Goal: Transaction & Acquisition: Book appointment/travel/reservation

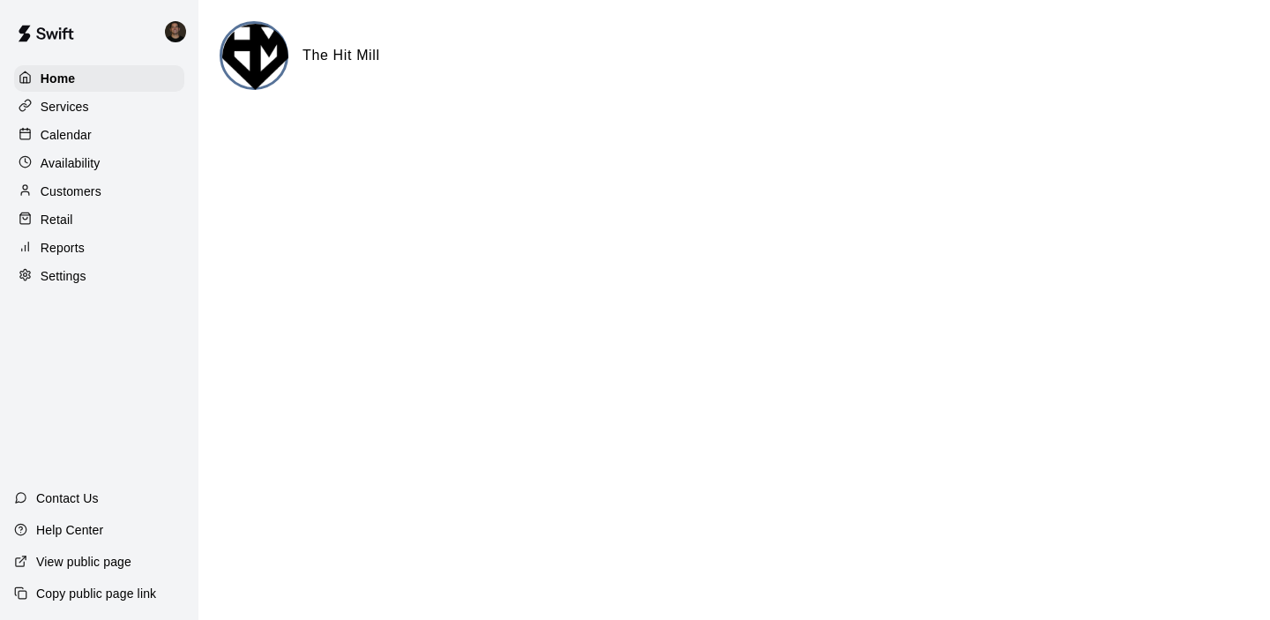
click at [89, 131] on p "Calendar" at bounding box center [66, 135] width 51 height 18
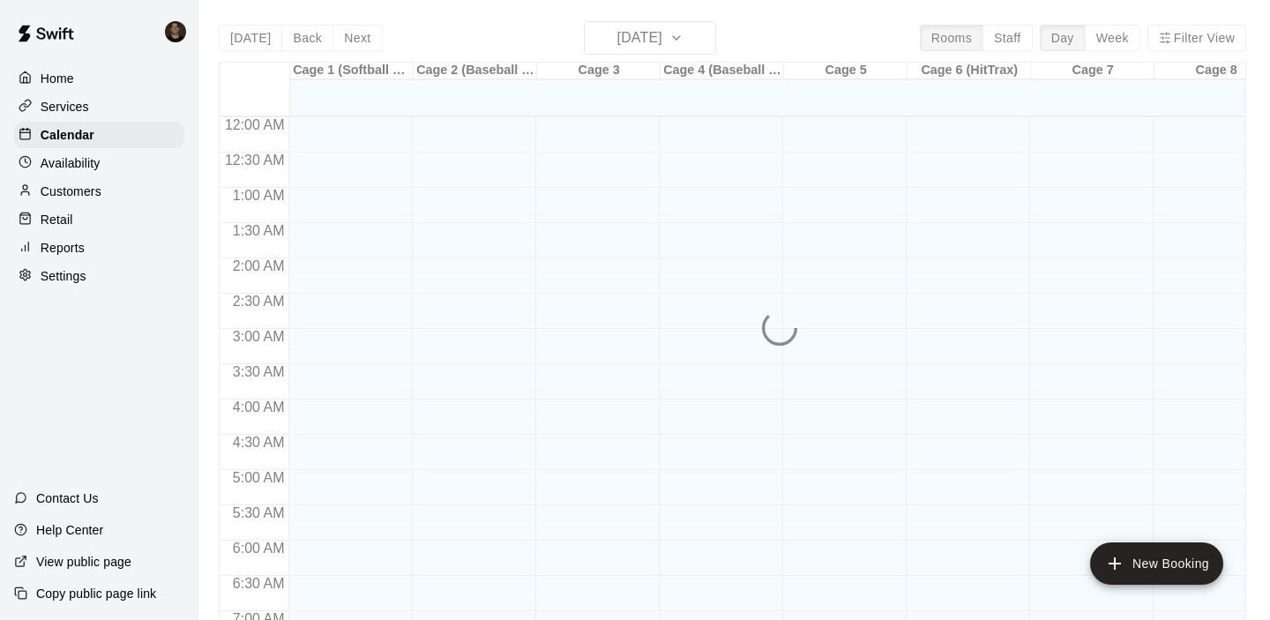
scroll to position [1119, 0]
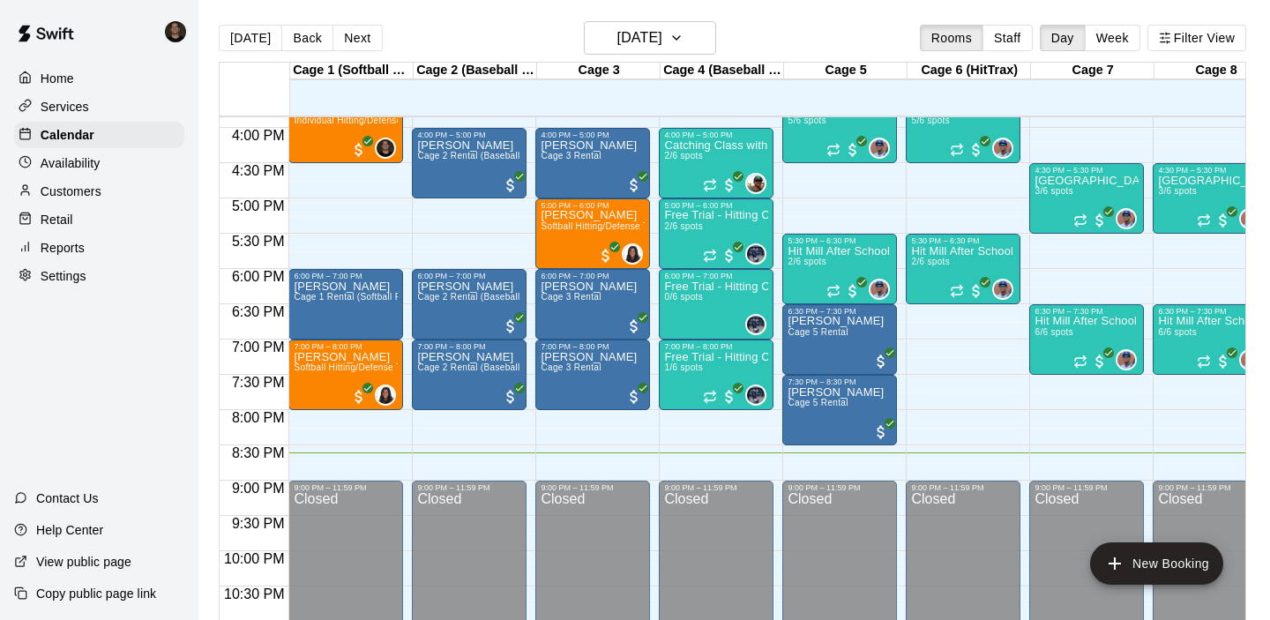
click at [719, 42] on div "[DATE] Back [DATE][DATE] Rooms Staff Day Week Filter View" at bounding box center [733, 41] width 1028 height 41
click at [684, 41] on icon "button" at bounding box center [677, 37] width 14 height 21
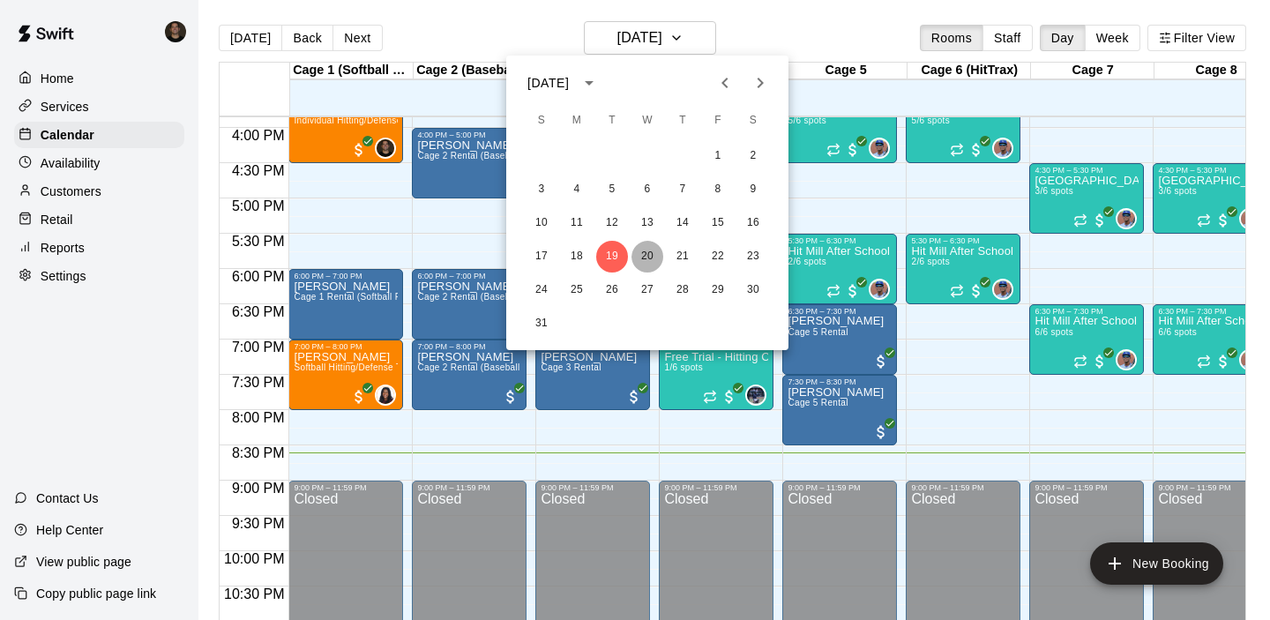
click at [651, 249] on button "20" at bounding box center [648, 257] width 32 height 32
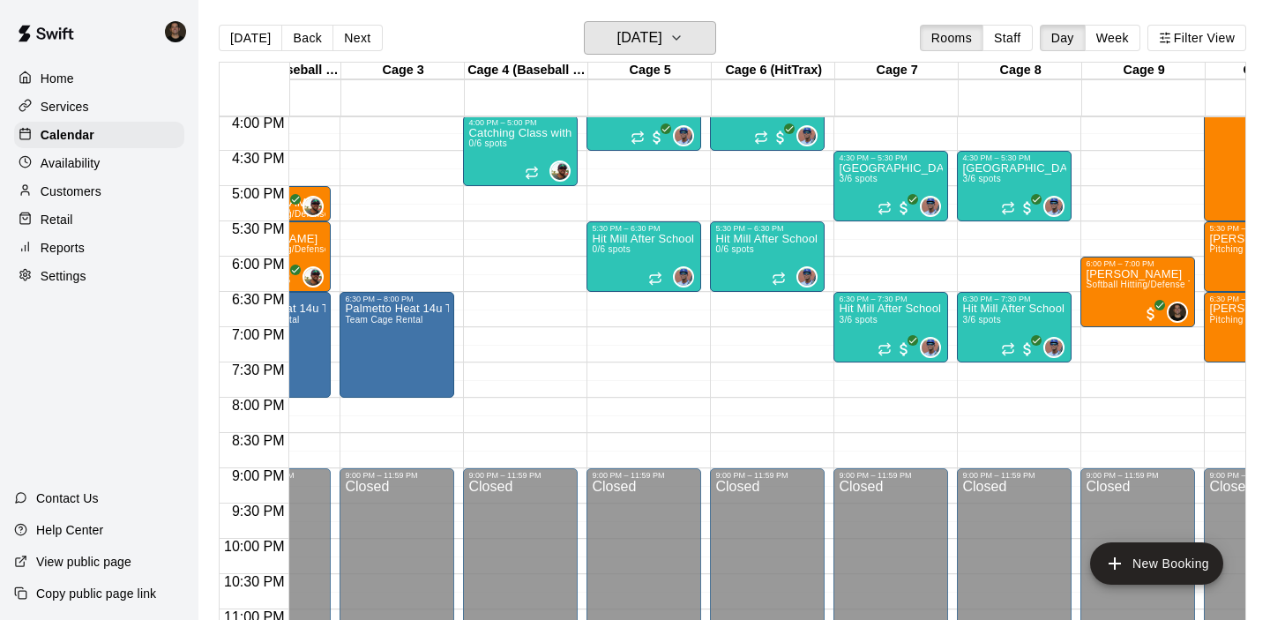
scroll to position [0, 229]
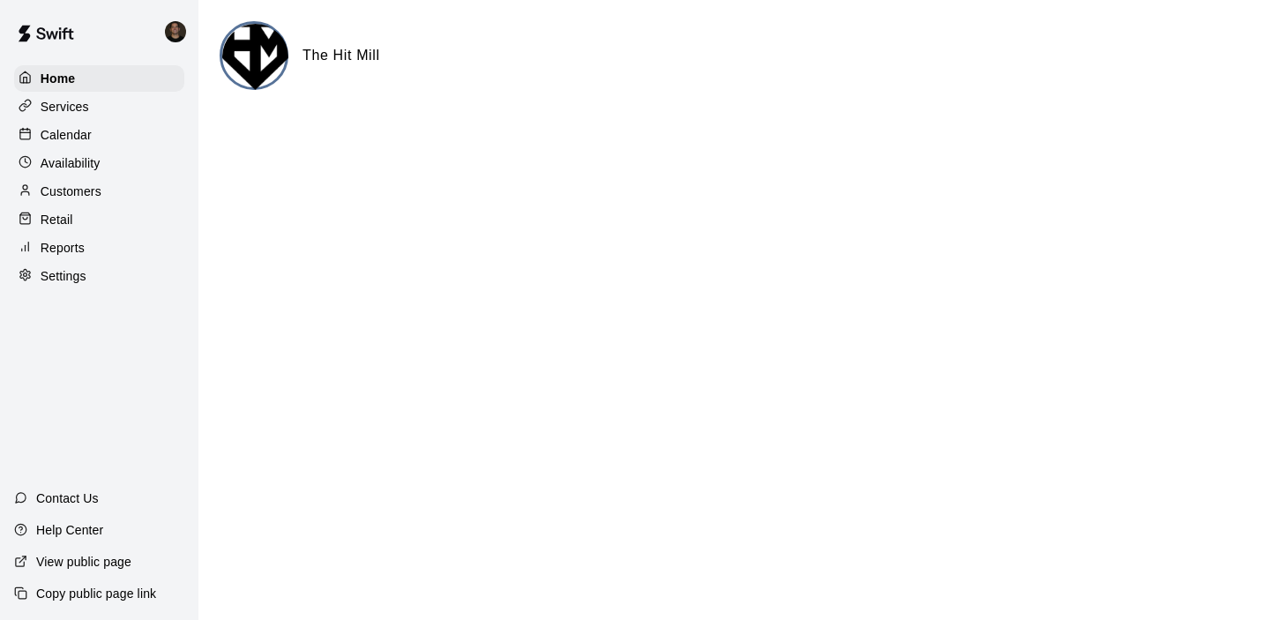
click at [68, 128] on p "Calendar" at bounding box center [66, 135] width 51 height 18
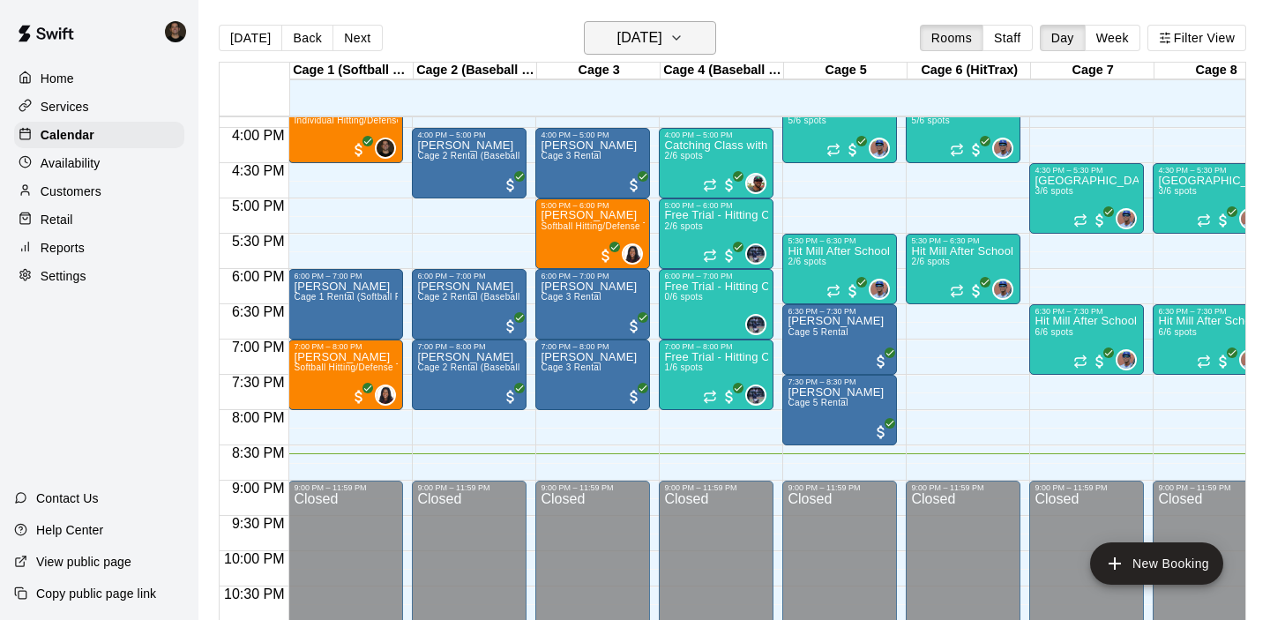
click at [663, 45] on h6 "[DATE]" at bounding box center [640, 38] width 45 height 25
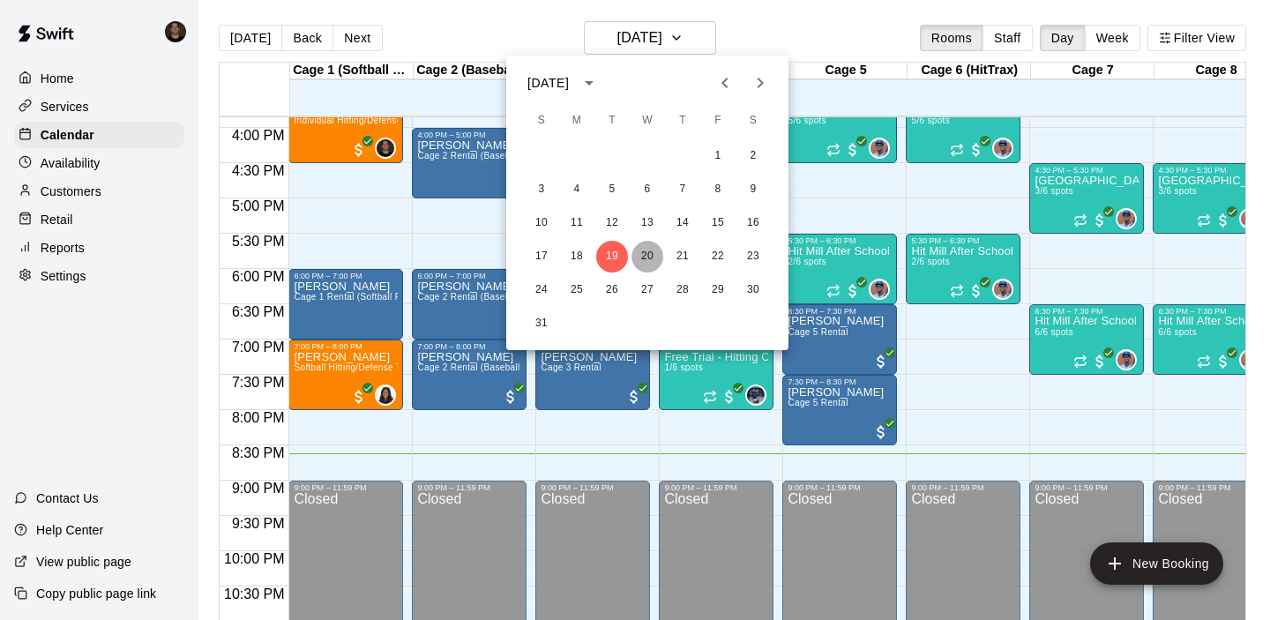
click at [655, 253] on button "20" at bounding box center [648, 257] width 32 height 32
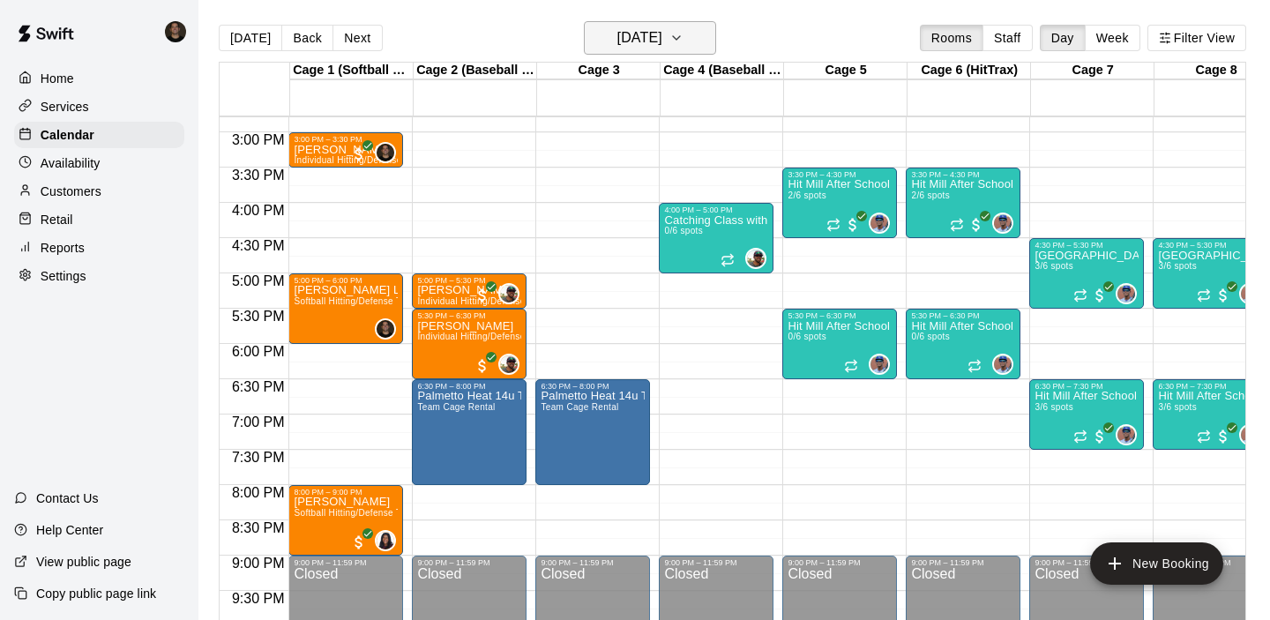
click at [642, 41] on h6 "[DATE]" at bounding box center [640, 38] width 45 height 25
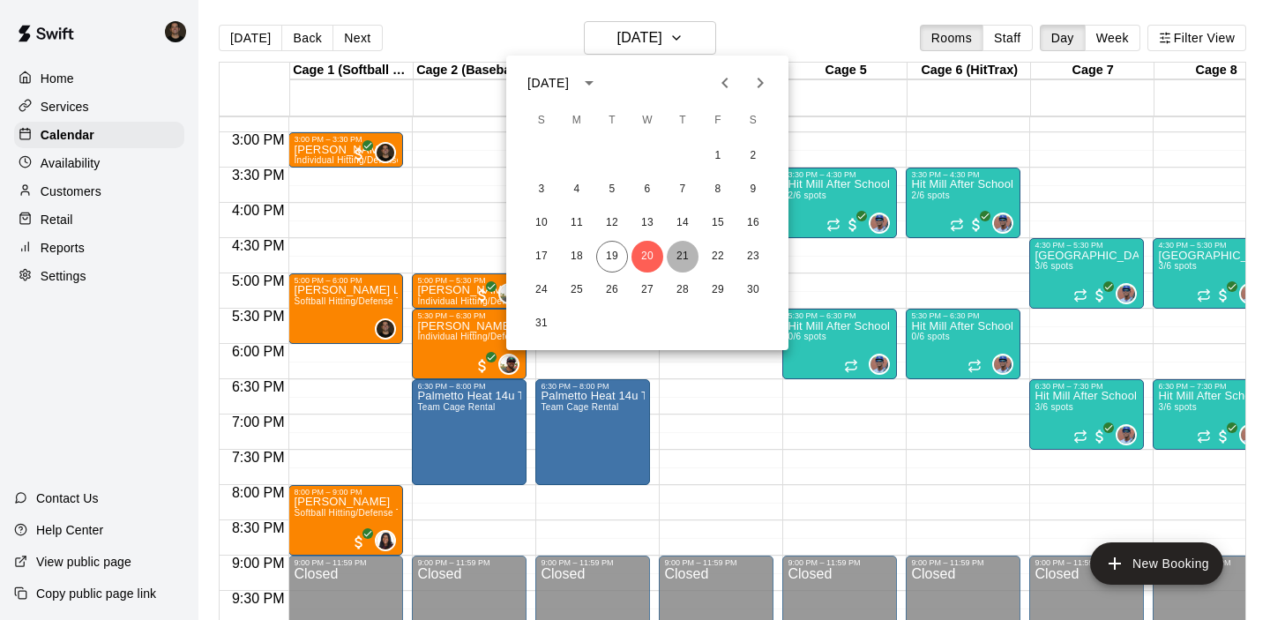
click at [684, 251] on button "21" at bounding box center [683, 257] width 32 height 32
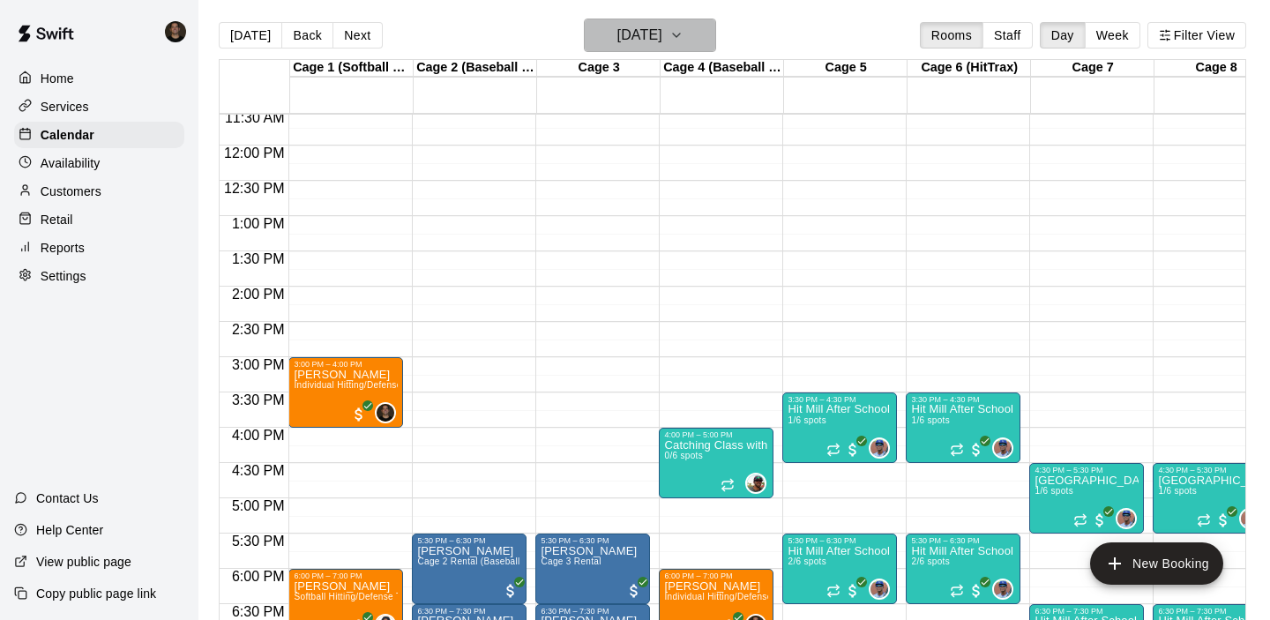
click at [678, 52] on button "[DATE]" at bounding box center [650, 36] width 132 height 34
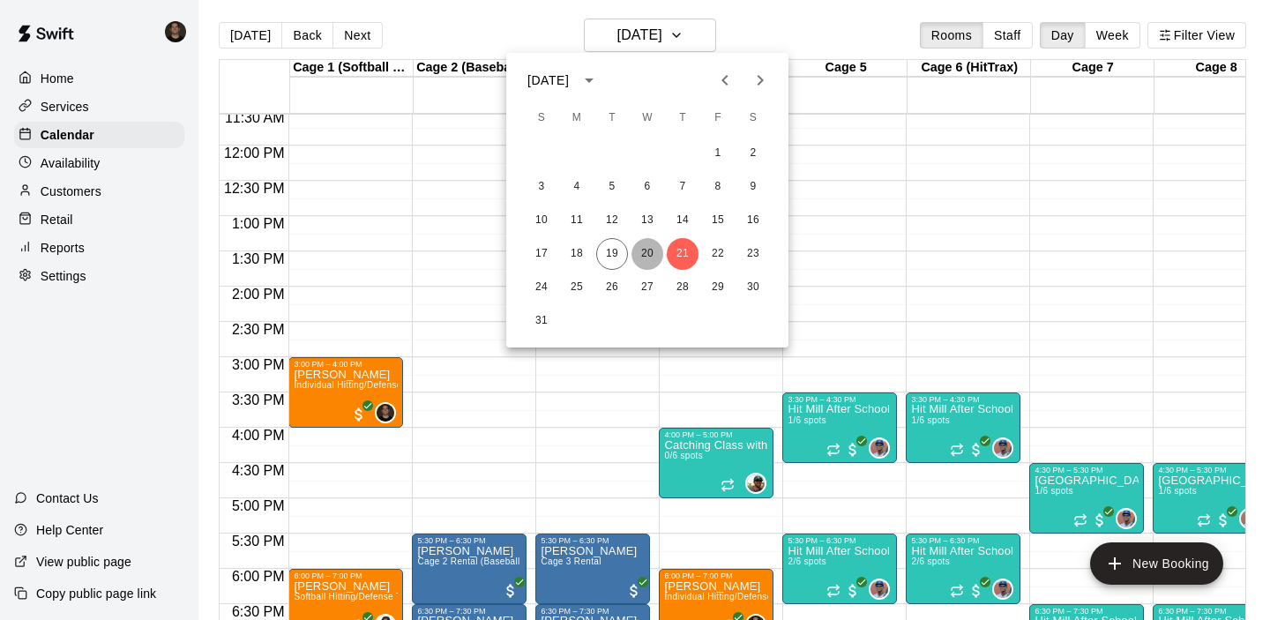
click at [647, 253] on button "20" at bounding box center [648, 254] width 32 height 32
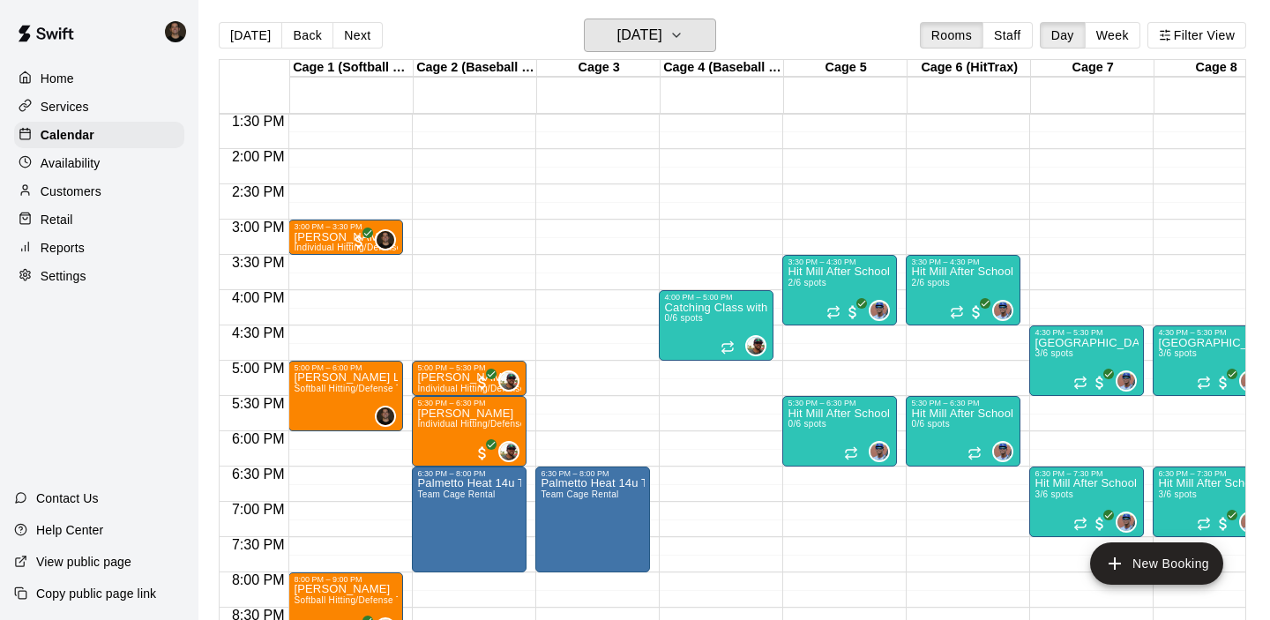
scroll to position [918, 0]
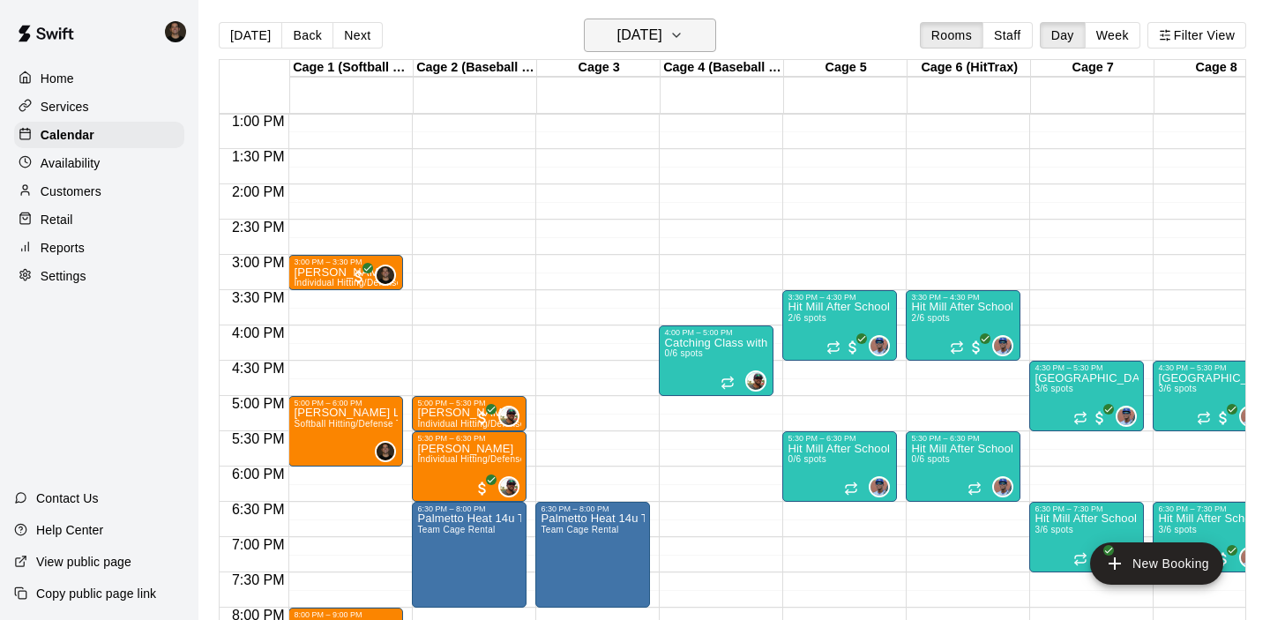
click at [636, 44] on h6 "[DATE]" at bounding box center [640, 35] width 45 height 25
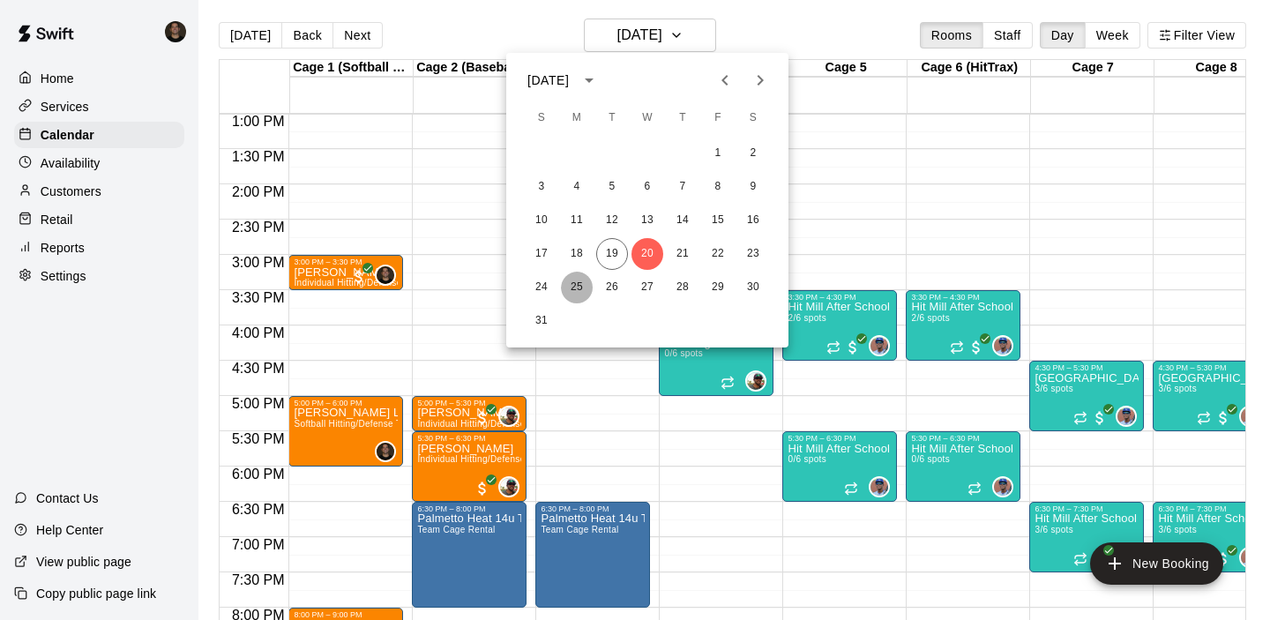
click at [579, 287] on button "25" at bounding box center [577, 288] width 32 height 32
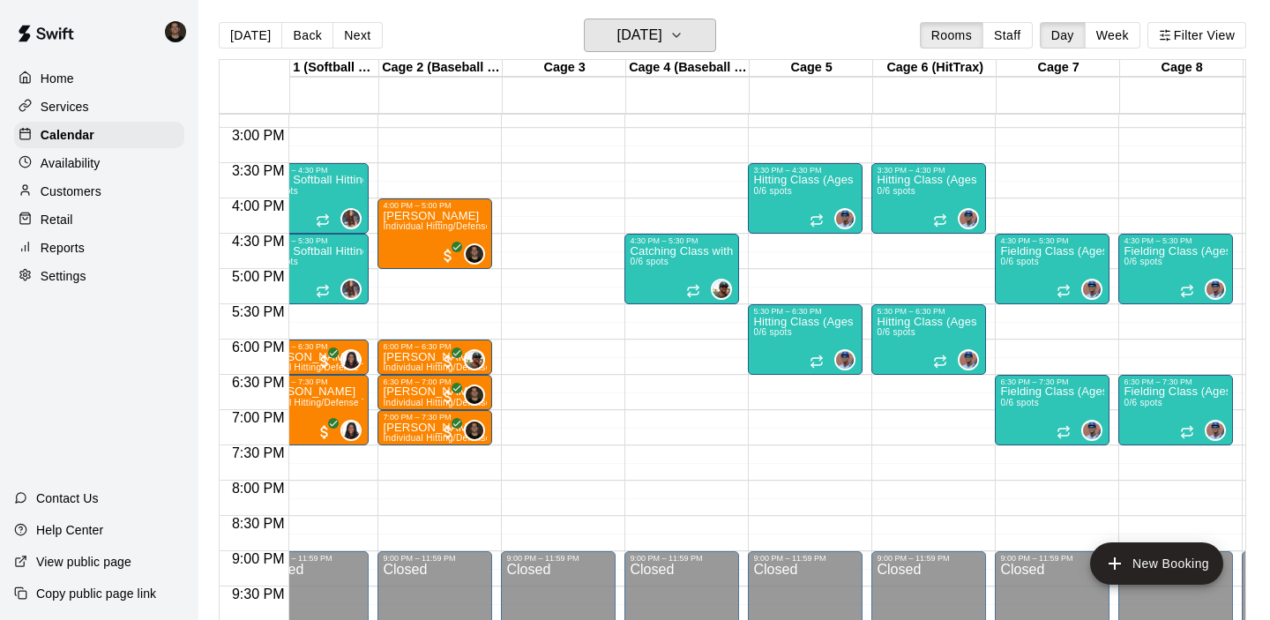
scroll to position [1046, 34]
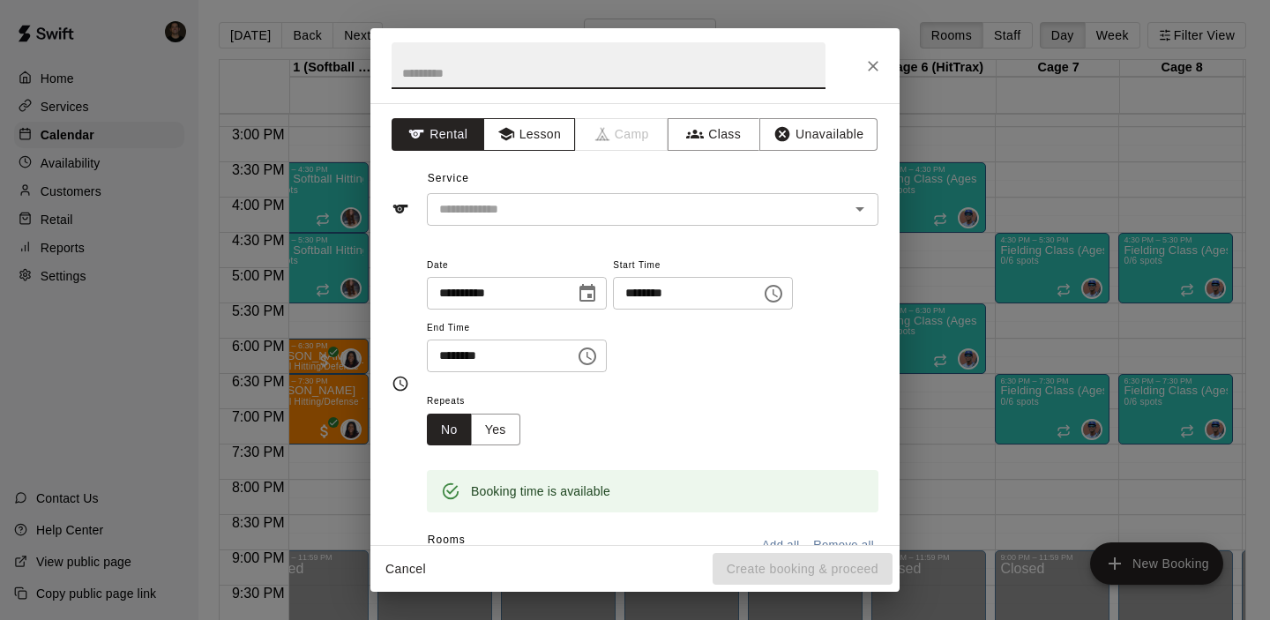
click at [519, 130] on button "Lesson" at bounding box center [529, 134] width 93 height 33
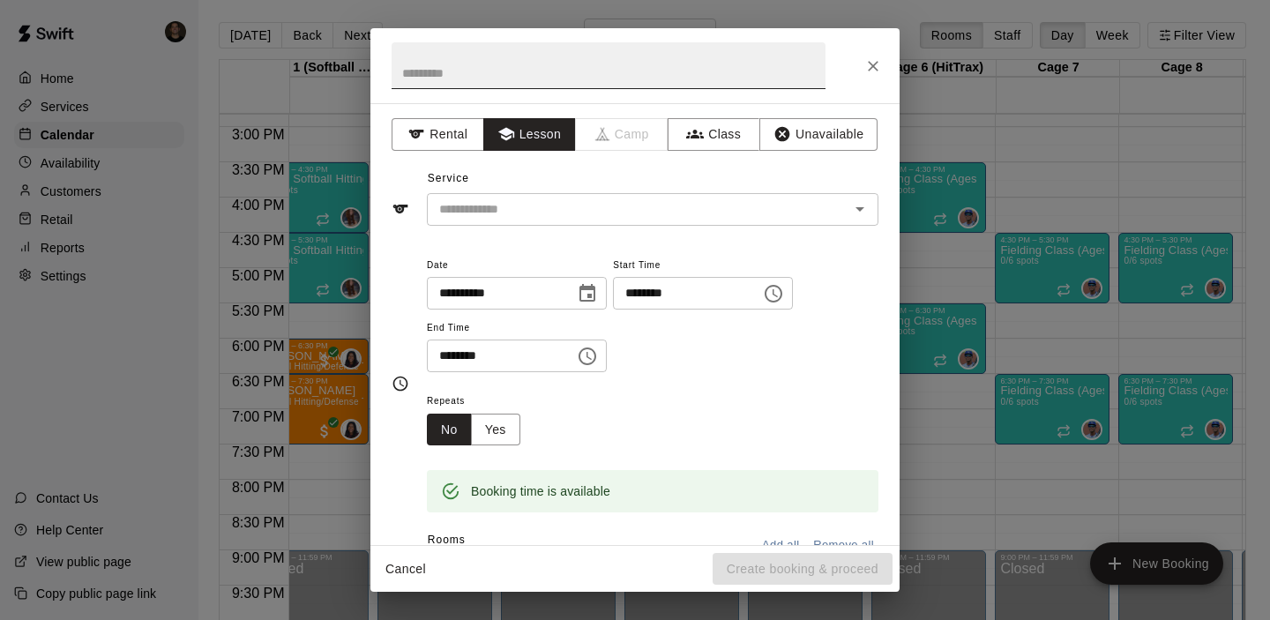
click at [529, 56] on input "text" at bounding box center [609, 65] width 434 height 47
type input "**********"
click at [465, 209] on input "text" at bounding box center [626, 210] width 389 height 22
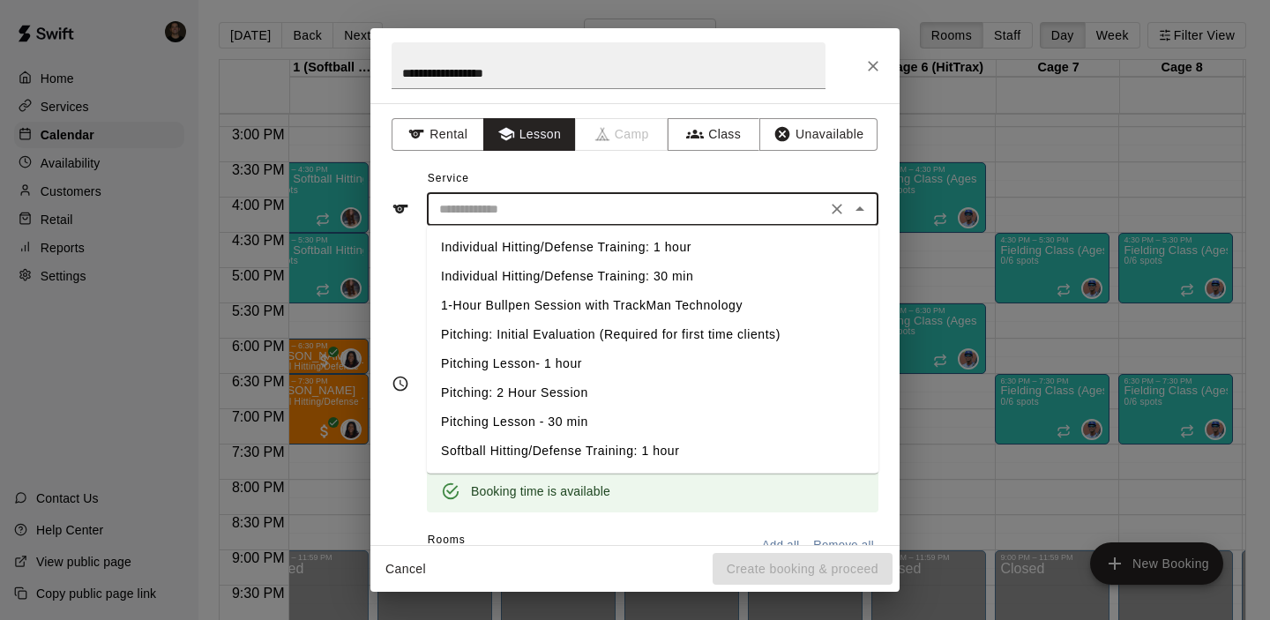
click at [475, 250] on li "Individual Hitting/Defense Training: 1 hour" at bounding box center [653, 247] width 452 height 29
type input "**********"
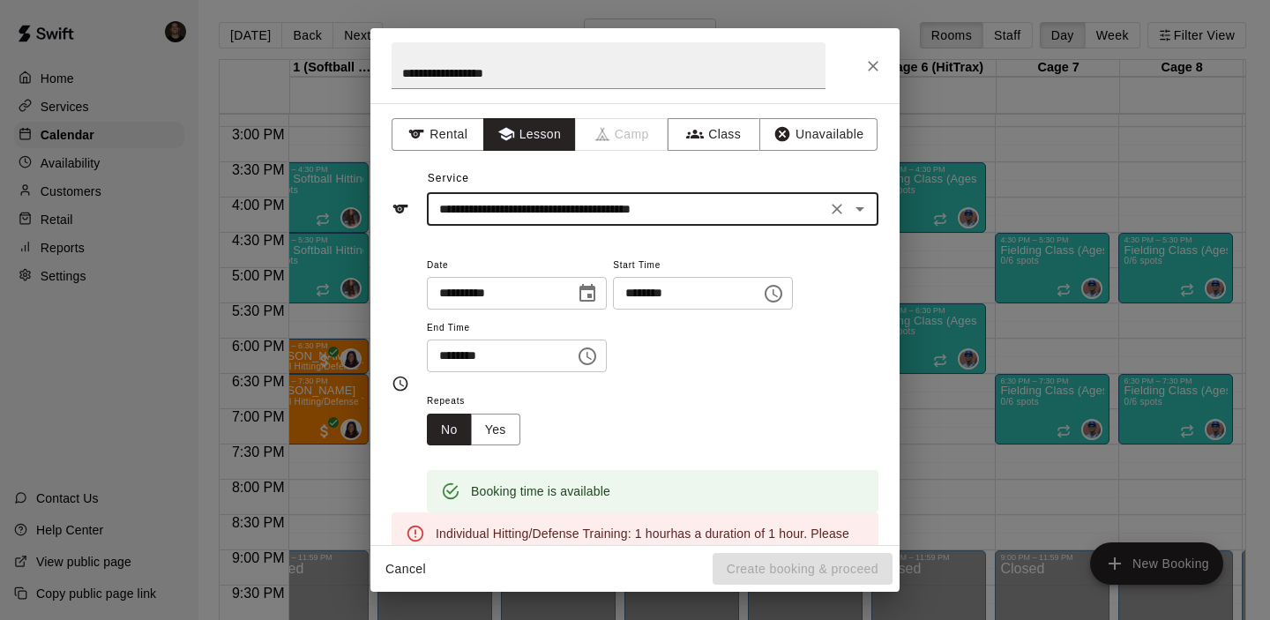
click at [587, 357] on icon "Choose time, selected time is 5:30 PM" at bounding box center [587, 356] width 21 height 21
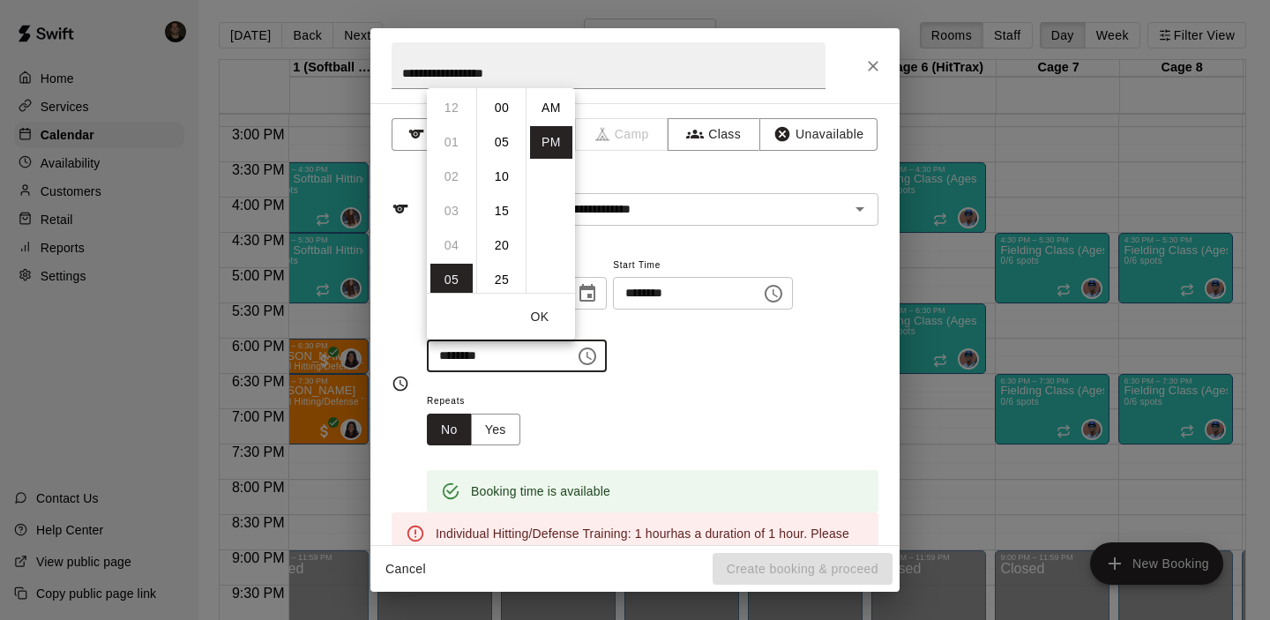
scroll to position [32, 0]
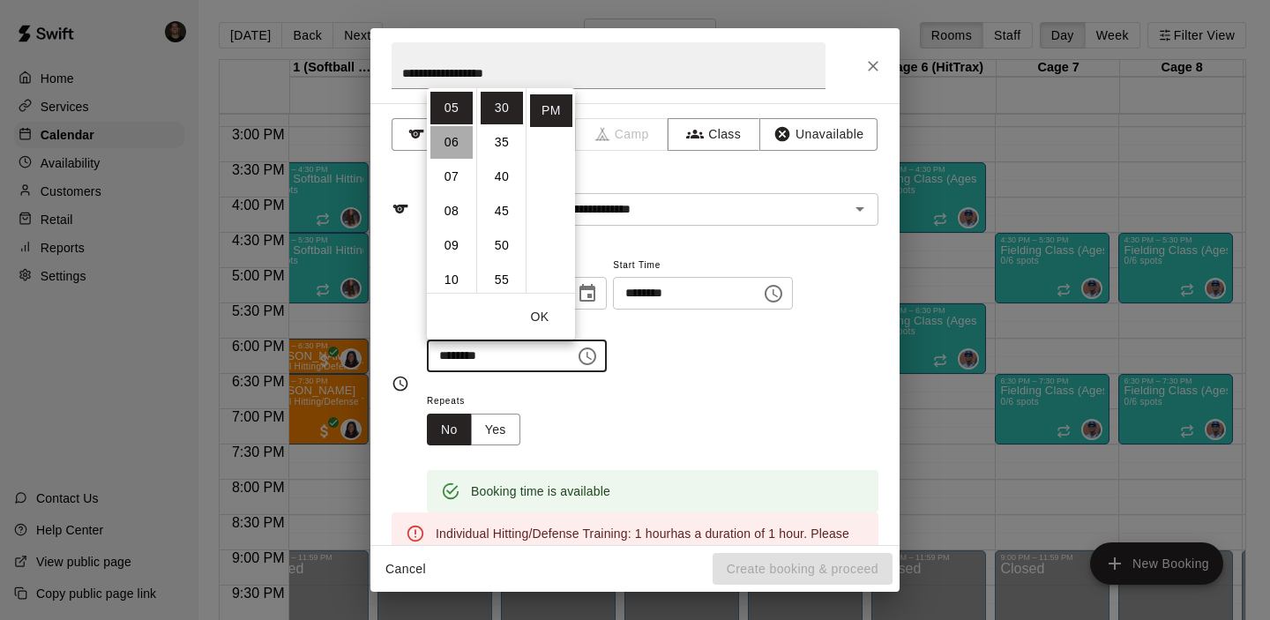
click at [451, 144] on li "06" at bounding box center [452, 142] width 42 height 33
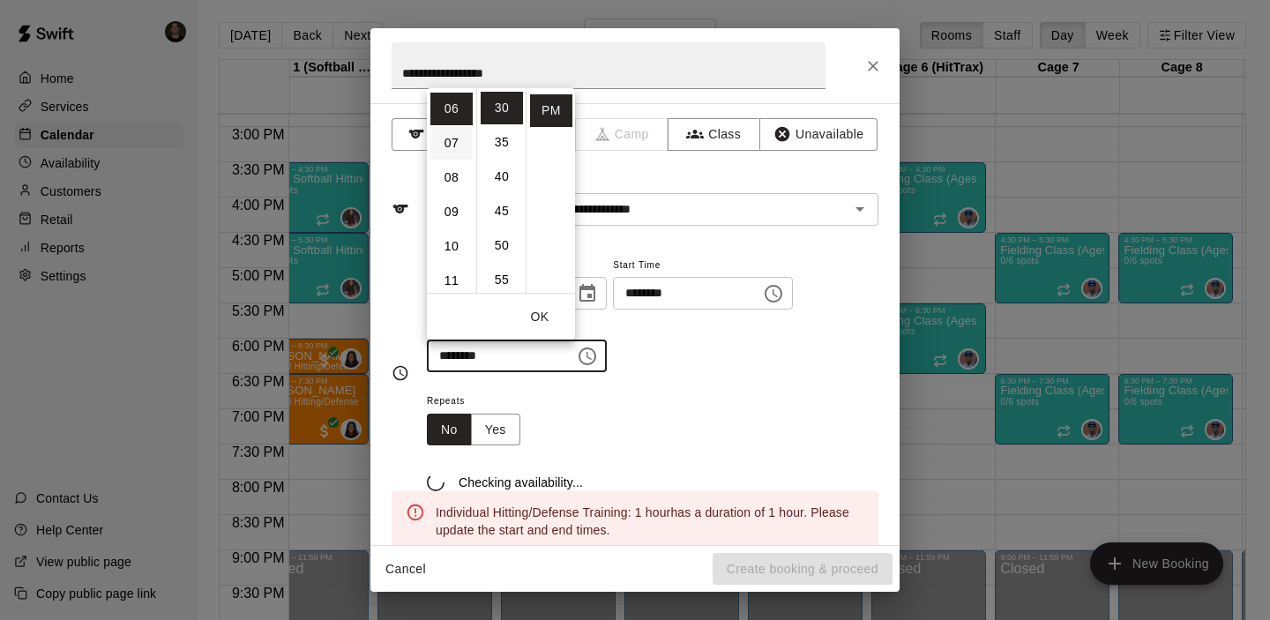
scroll to position [206, 0]
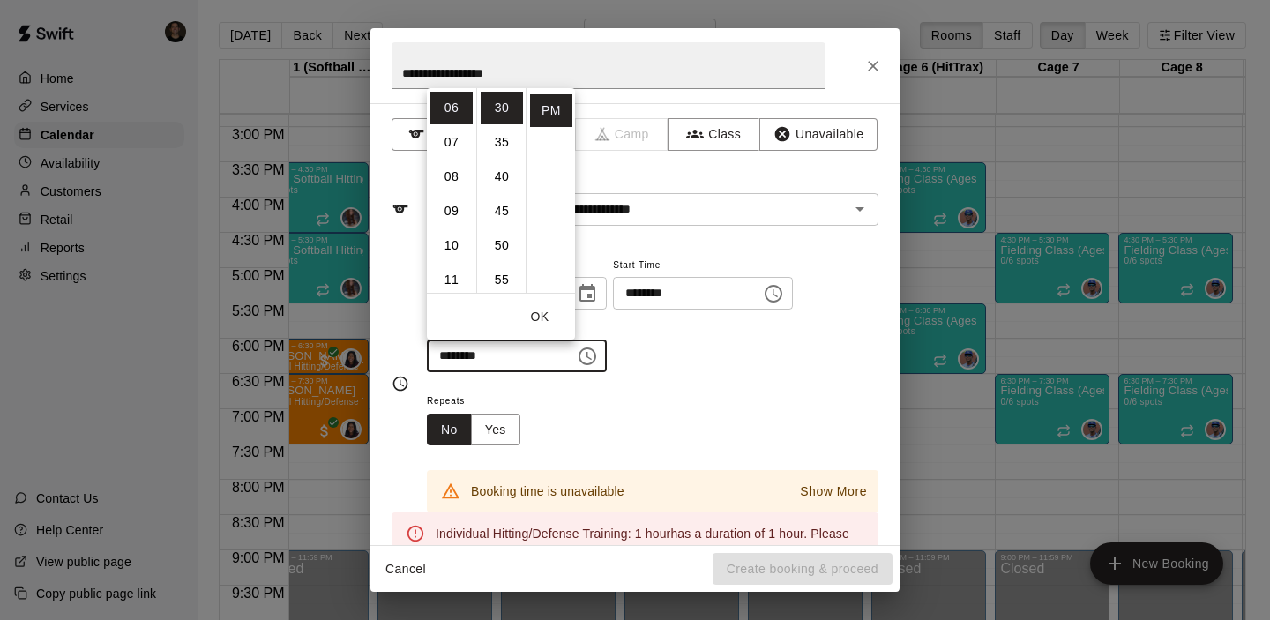
click at [542, 319] on button "OK" at bounding box center [540, 317] width 56 height 33
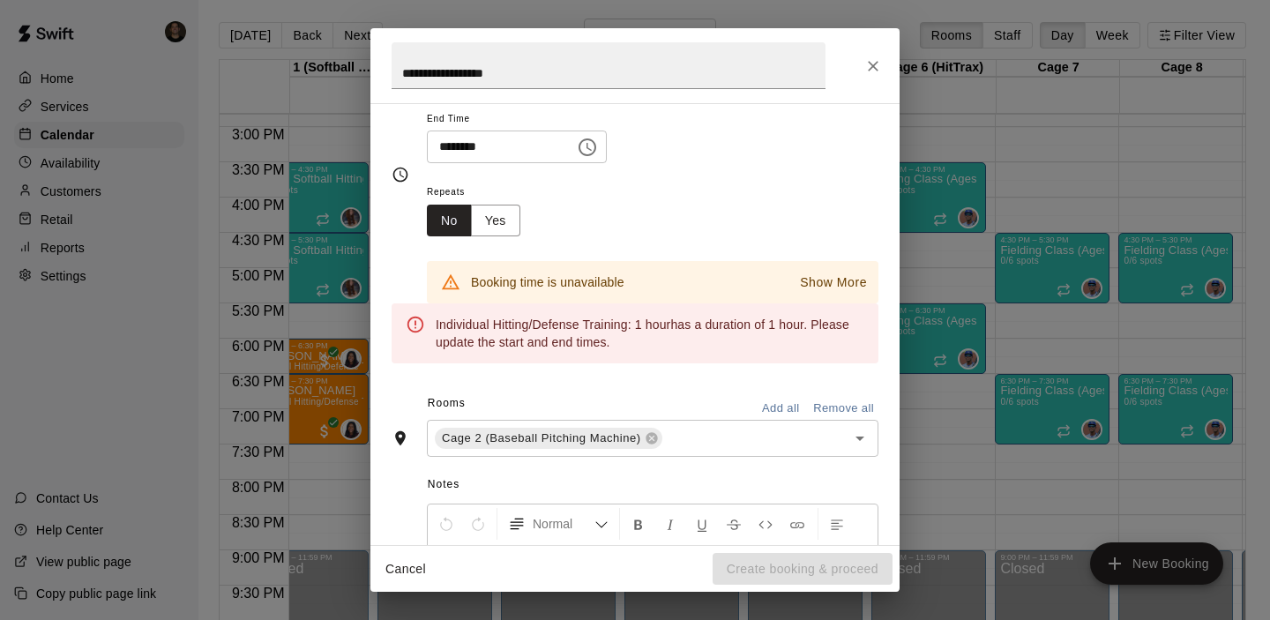
scroll to position [0, 0]
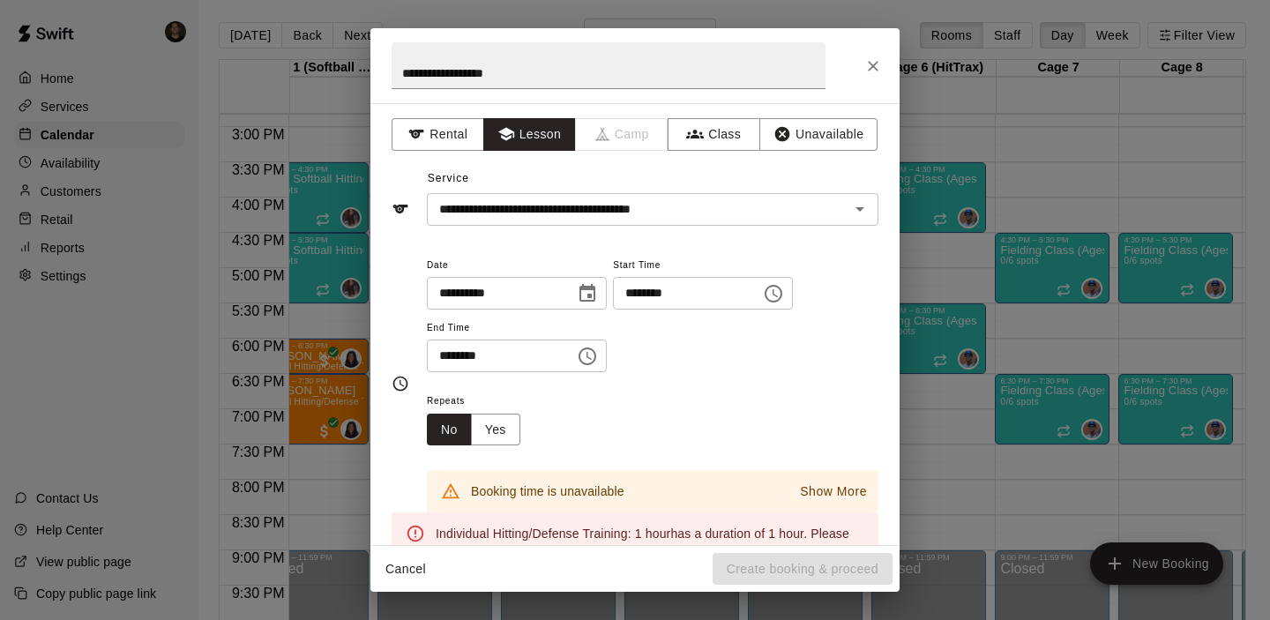
click at [595, 362] on icon "Choose time, selected time is 6:30 PM" at bounding box center [587, 356] width 21 height 21
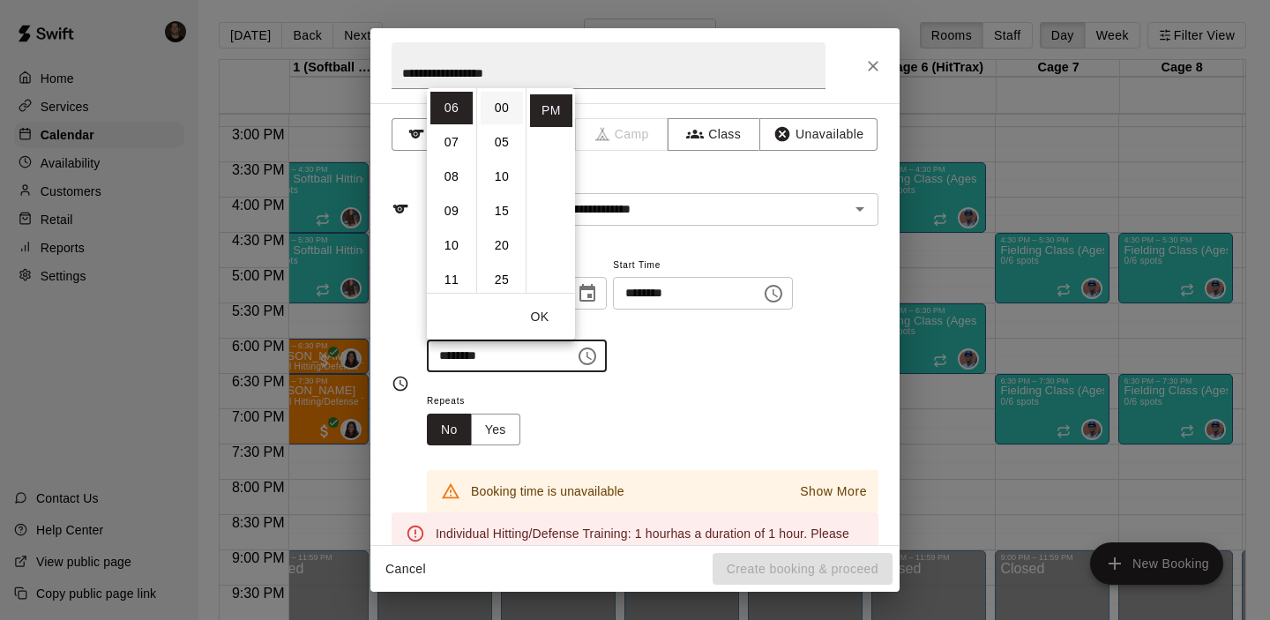
click at [500, 106] on li "00" at bounding box center [502, 108] width 42 height 33
type input "********"
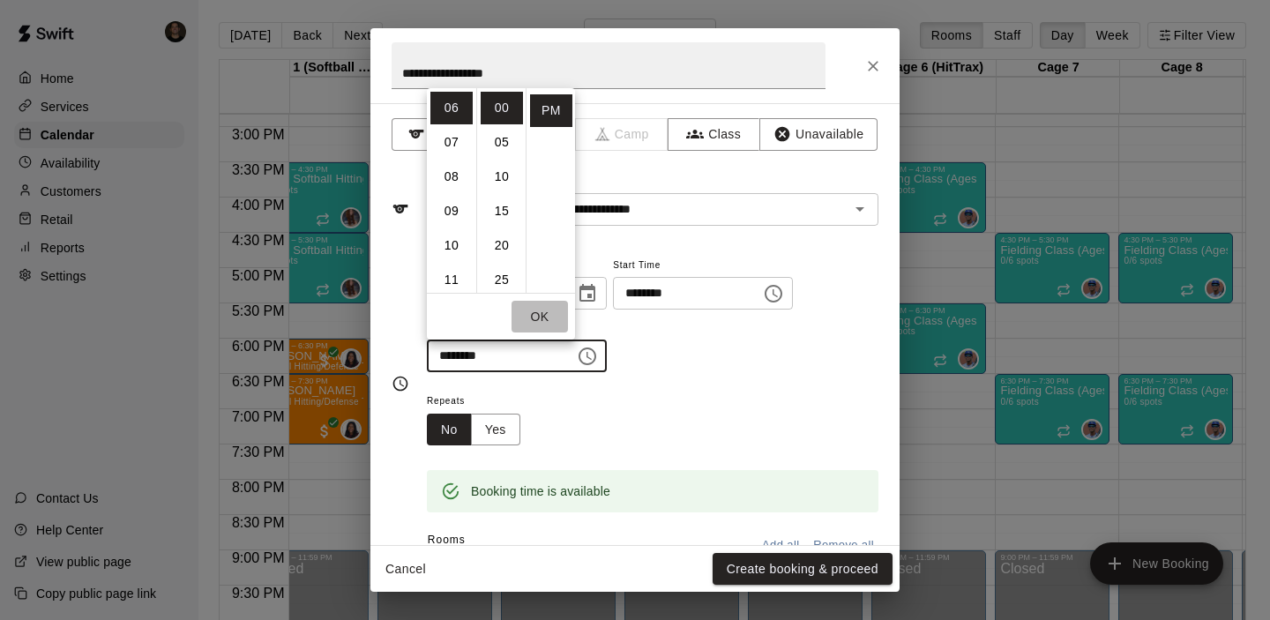
click at [545, 311] on button "OK" at bounding box center [540, 317] width 56 height 33
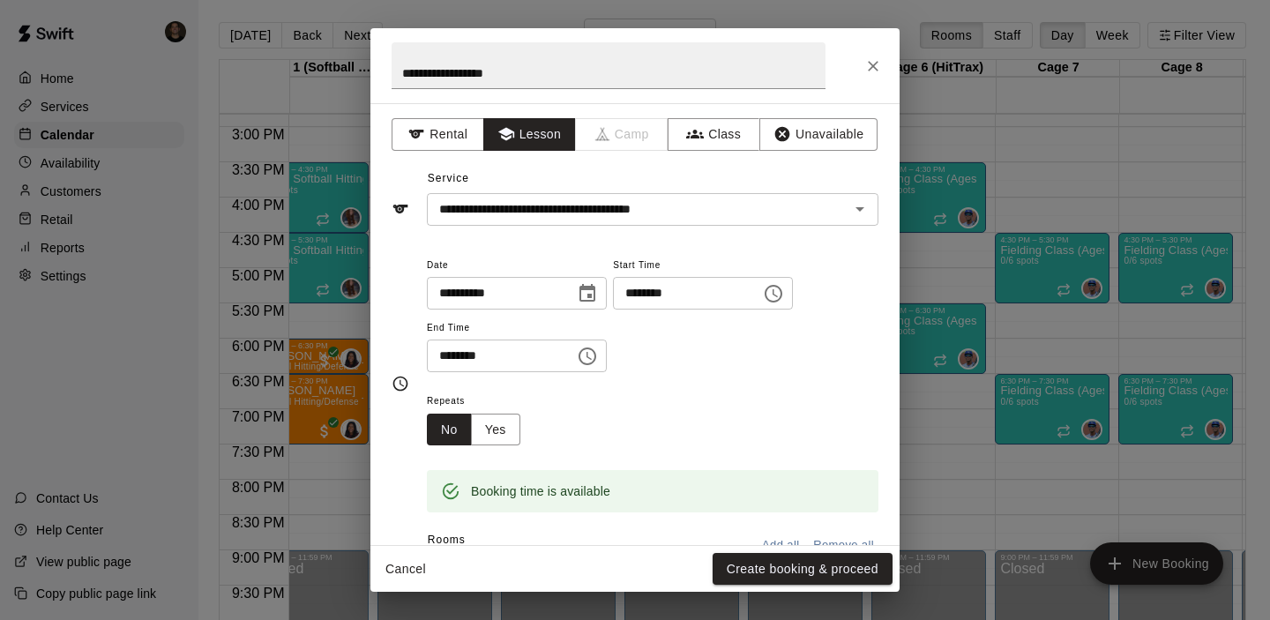
click at [769, 575] on button "Create booking & proceed" at bounding box center [803, 569] width 180 height 33
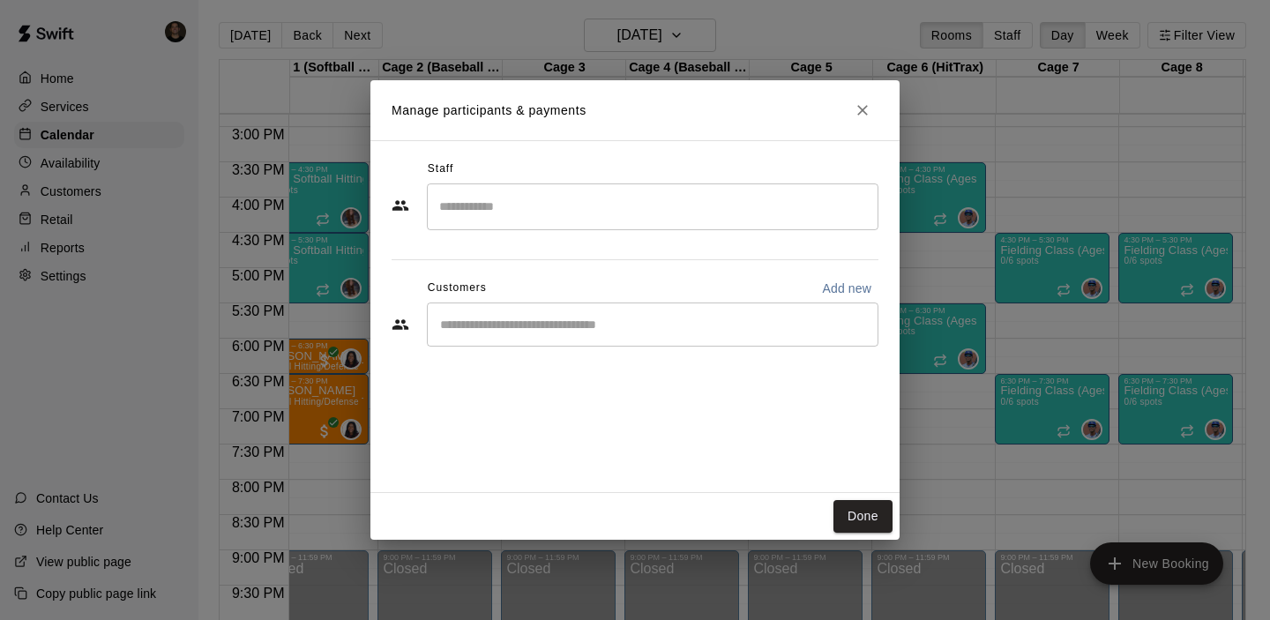
click at [498, 211] on input "Search staff" at bounding box center [653, 206] width 436 height 31
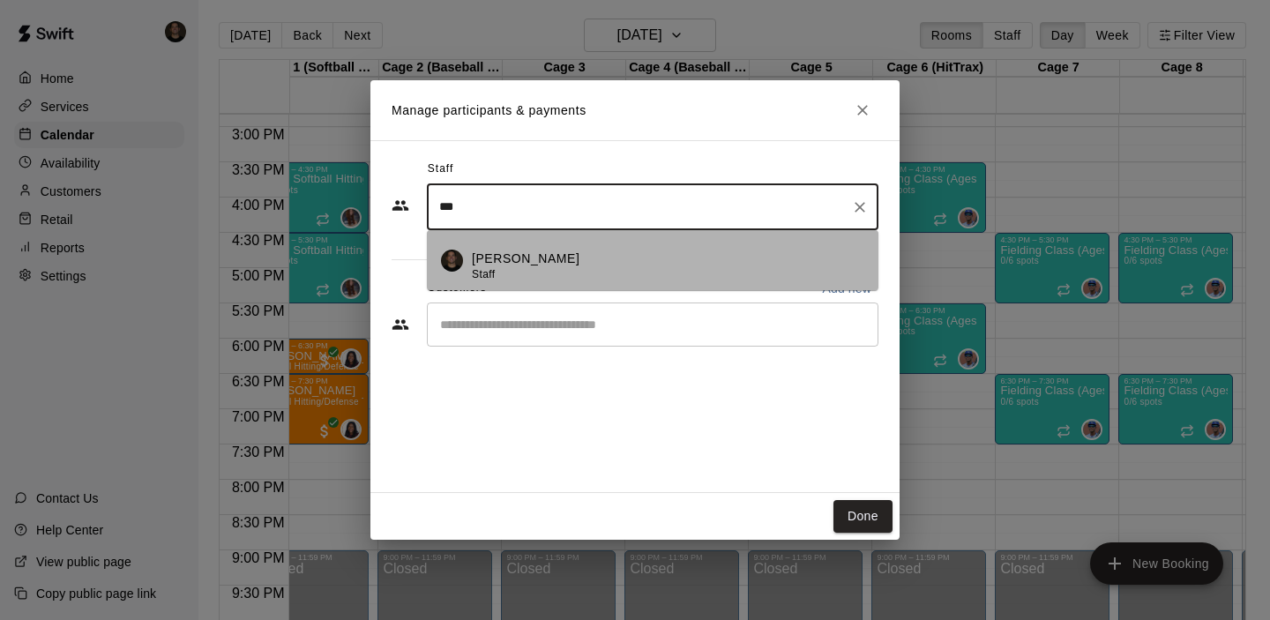
click at [491, 254] on p "[PERSON_NAME]" at bounding box center [526, 259] width 108 height 19
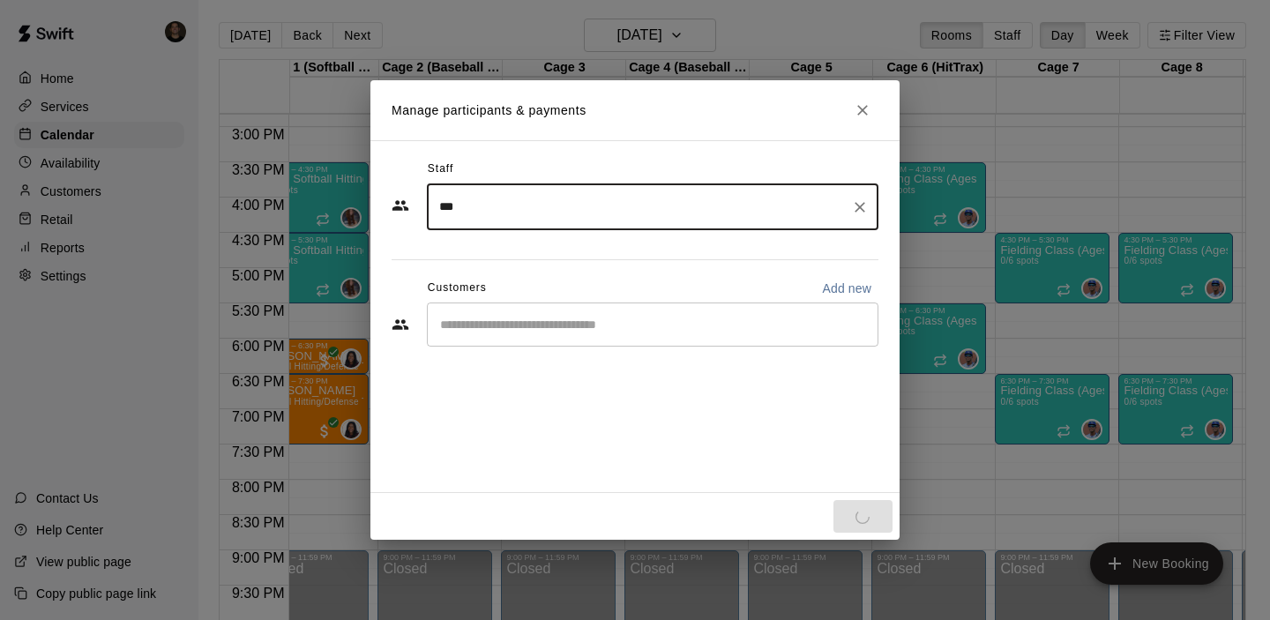
click at [468, 335] on div "​" at bounding box center [653, 325] width 452 height 44
type input "***"
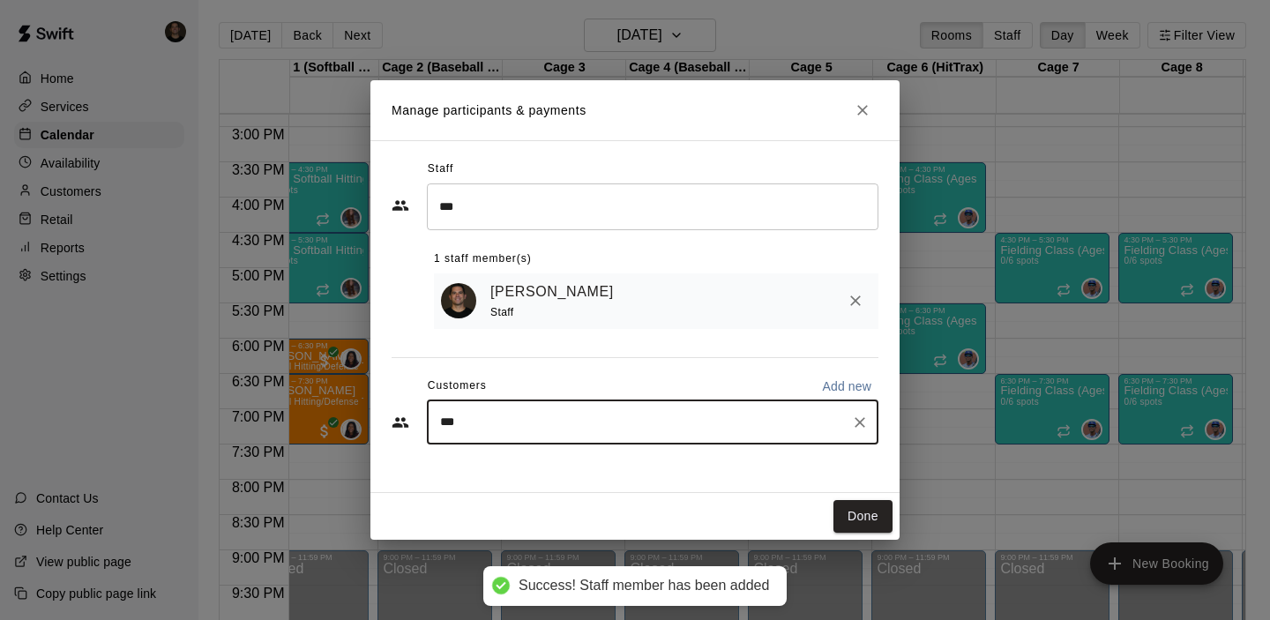
type input "****"
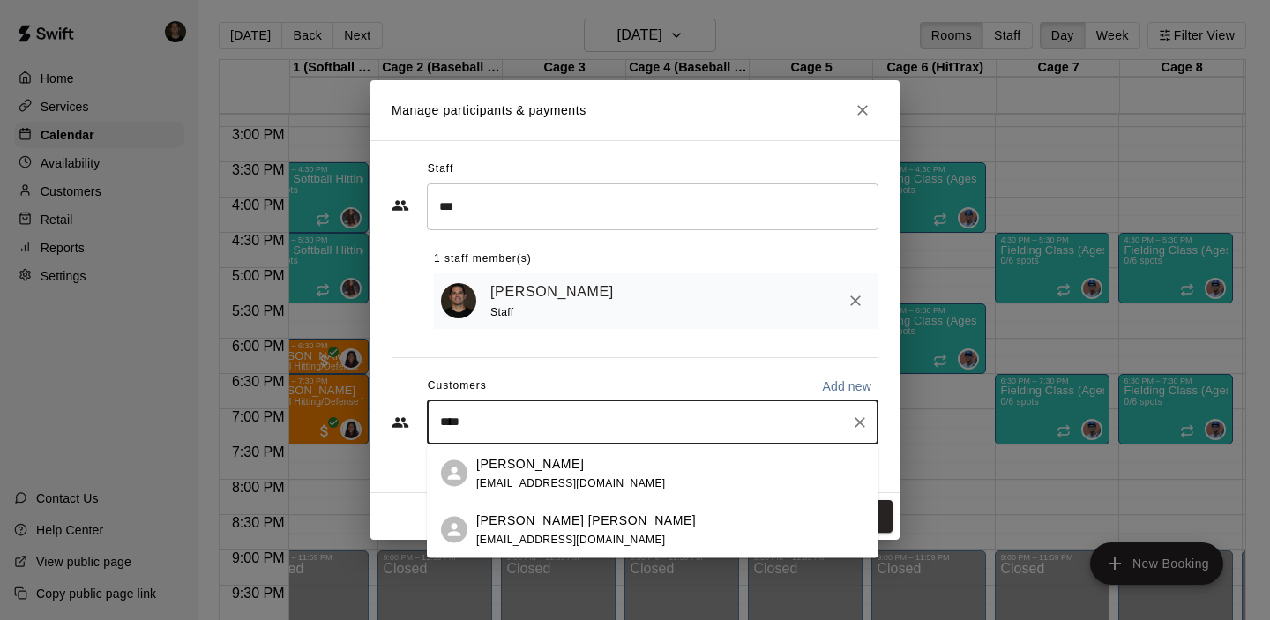
click at [522, 531] on div "[PERSON_NAME] [PERSON_NAME] [EMAIL_ADDRESS][DOMAIN_NAME]" at bounding box center [586, 530] width 220 height 38
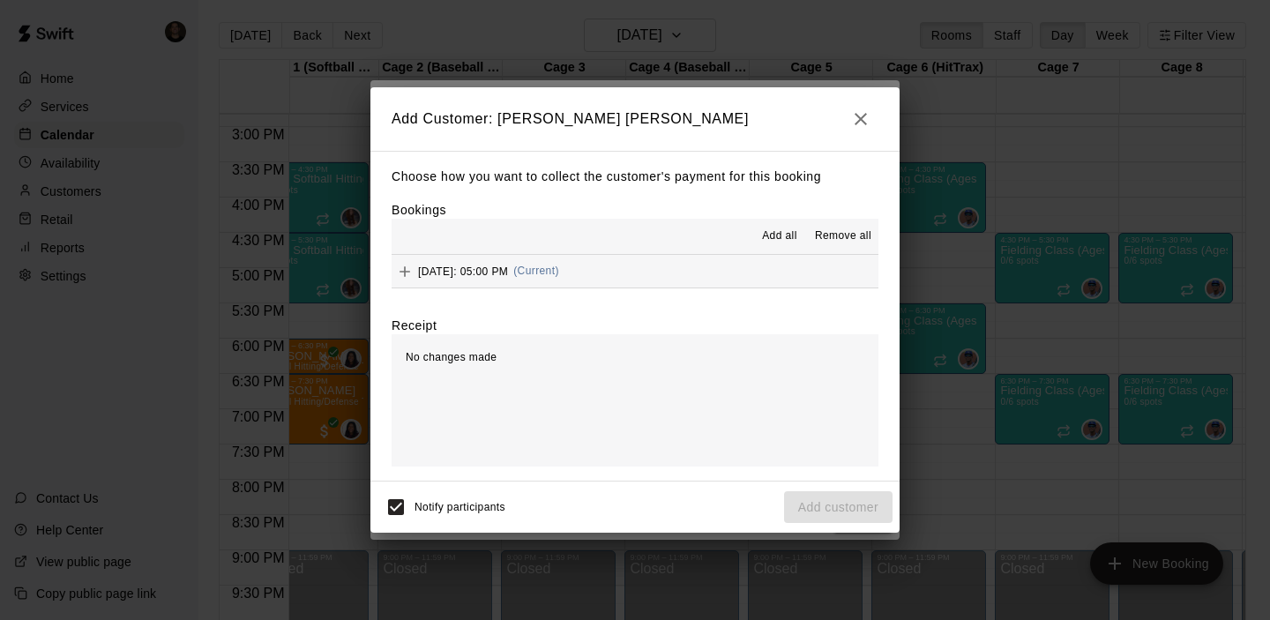
click at [792, 237] on span "Add all" at bounding box center [779, 237] width 35 height 18
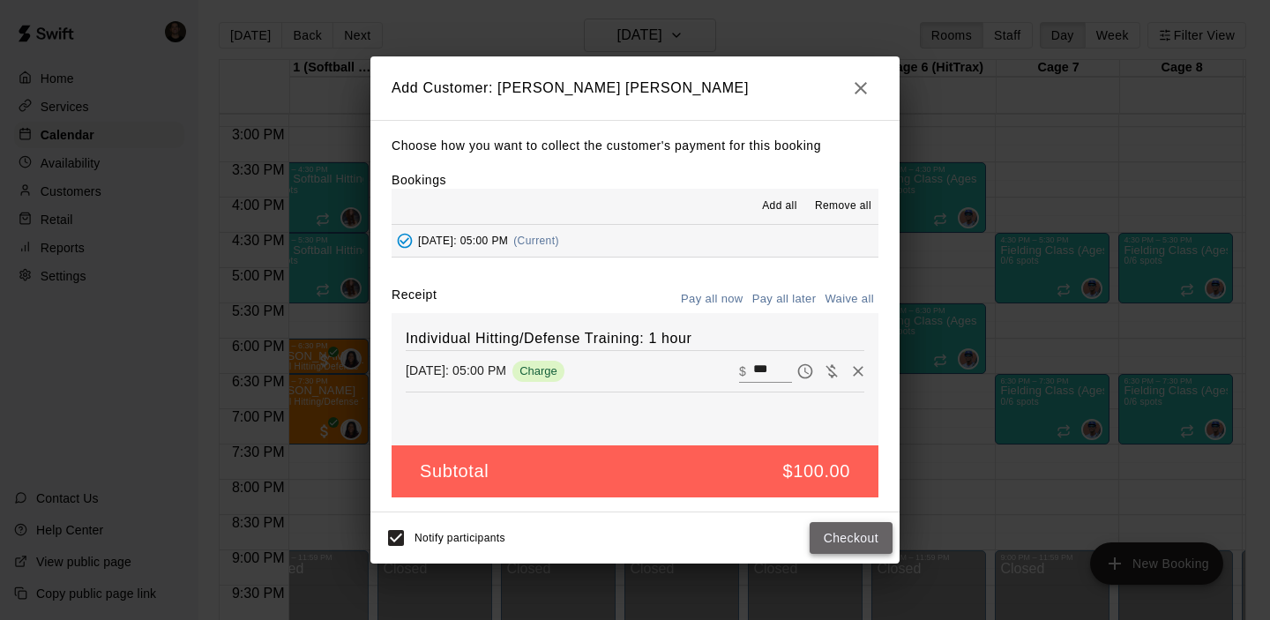
click at [842, 543] on button "Checkout" at bounding box center [851, 538] width 83 height 33
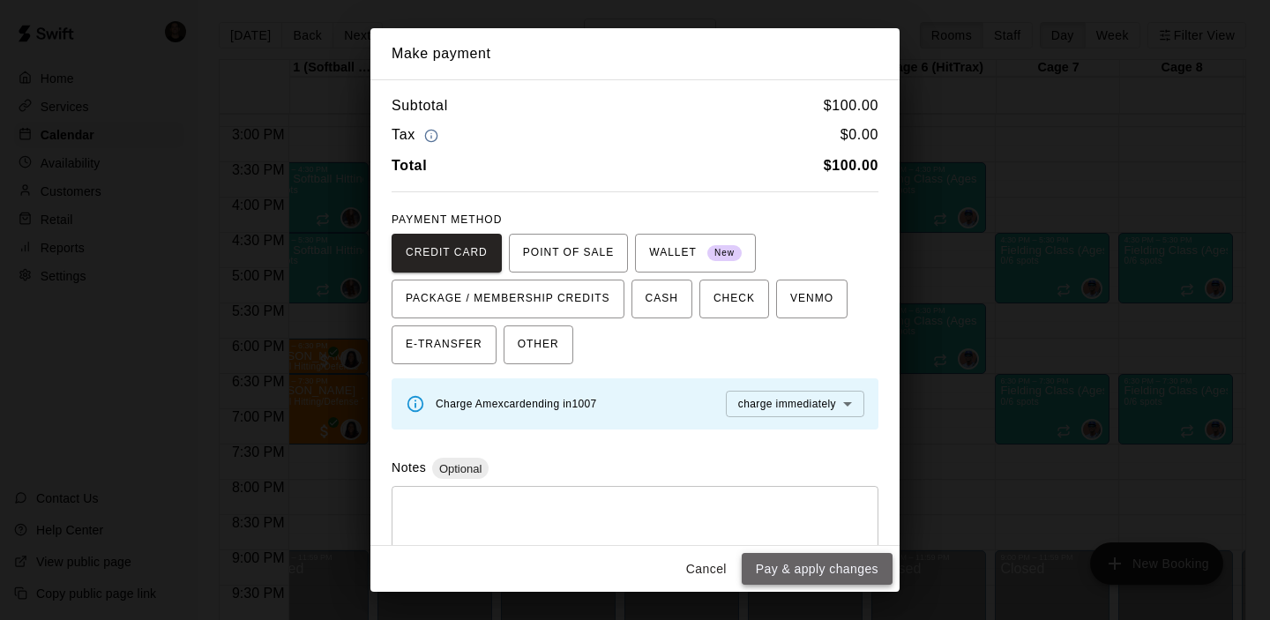
click at [820, 566] on button "Pay & apply changes" at bounding box center [817, 569] width 151 height 33
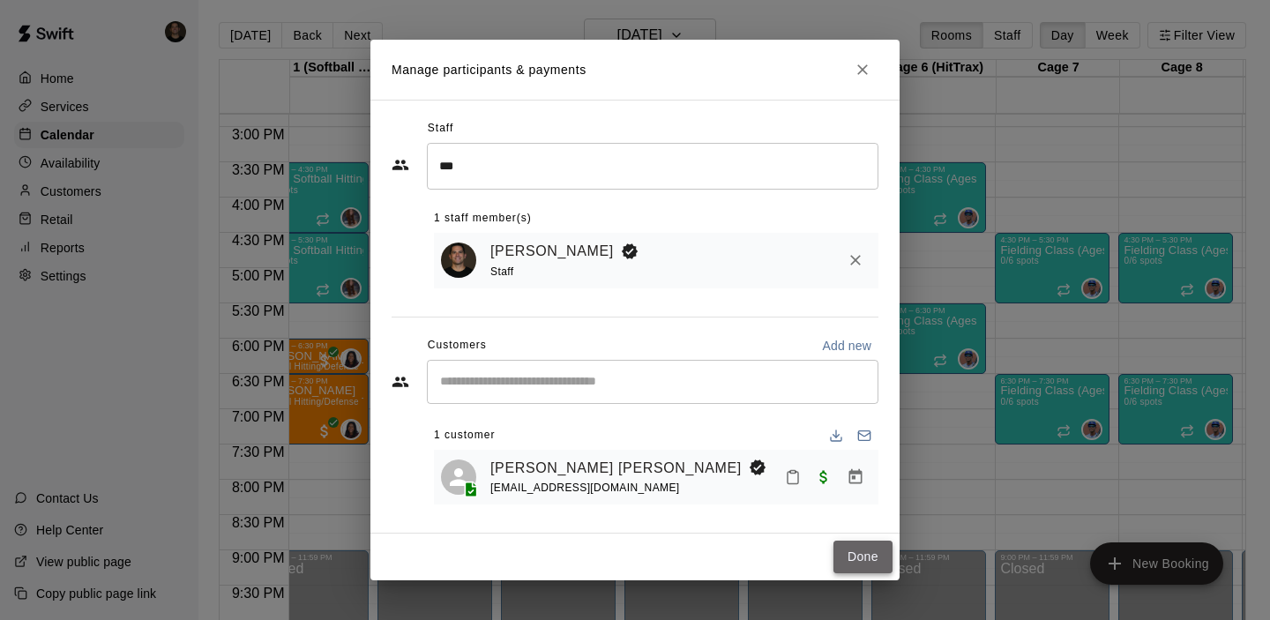
click at [837, 554] on button "Done" at bounding box center [863, 557] width 59 height 33
